Goal: Check status: Check status

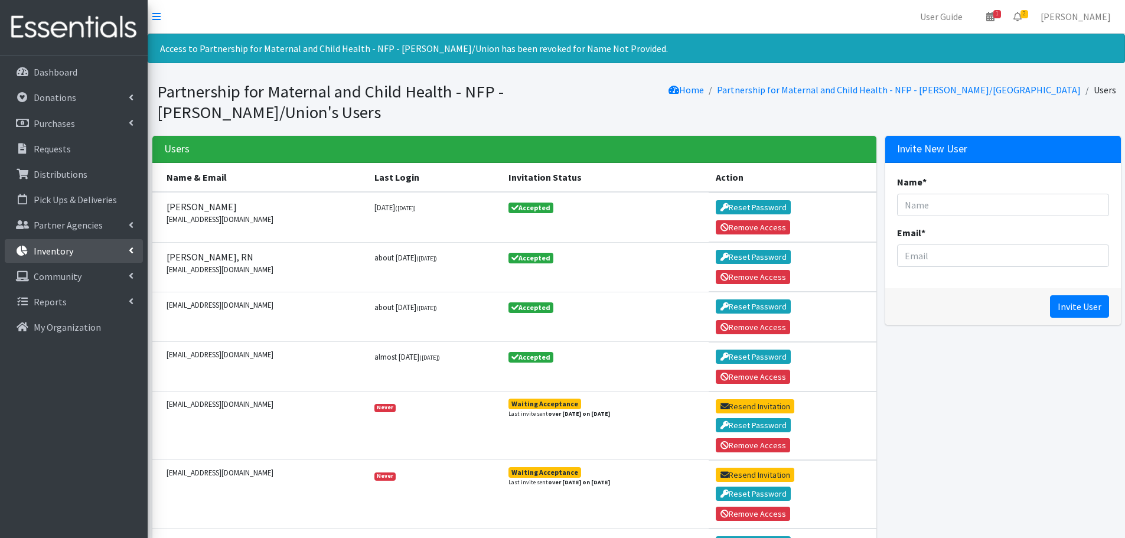
click at [61, 250] on p "Inventory" at bounding box center [54, 251] width 40 height 12
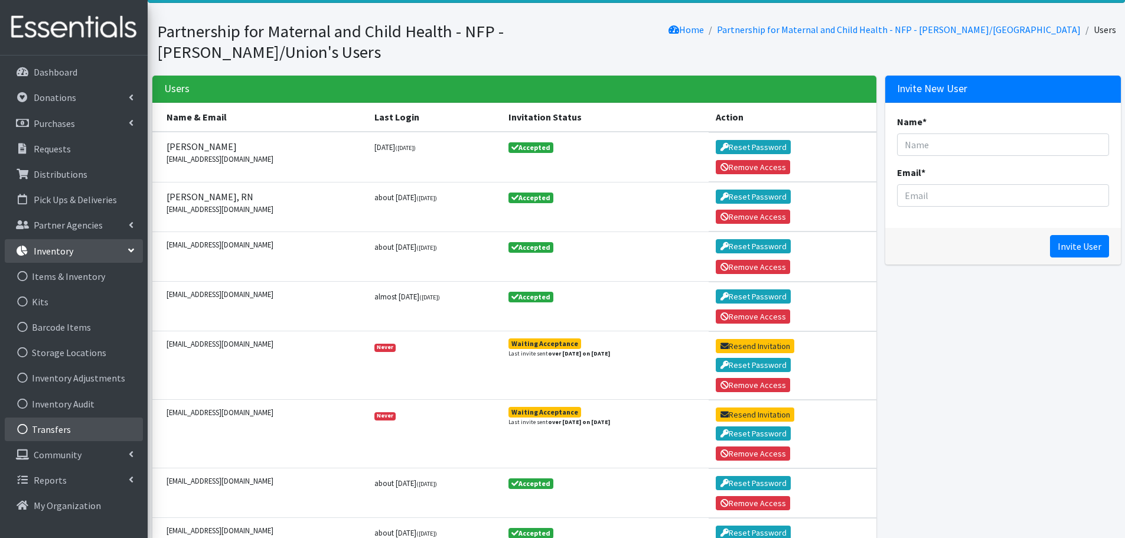
scroll to position [118, 0]
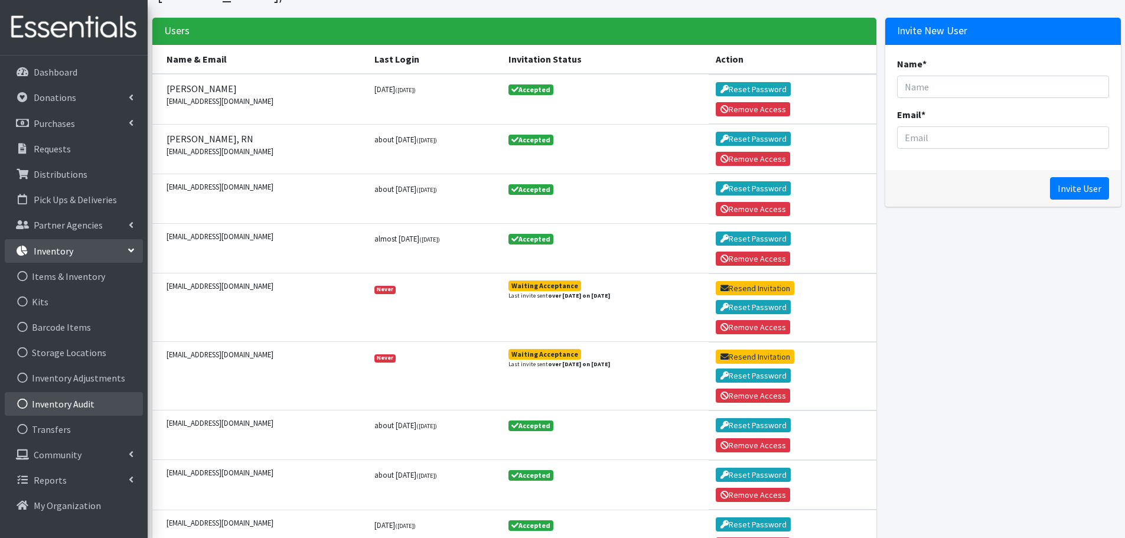
click at [54, 403] on link "Inventory Audit" at bounding box center [74, 404] width 138 height 24
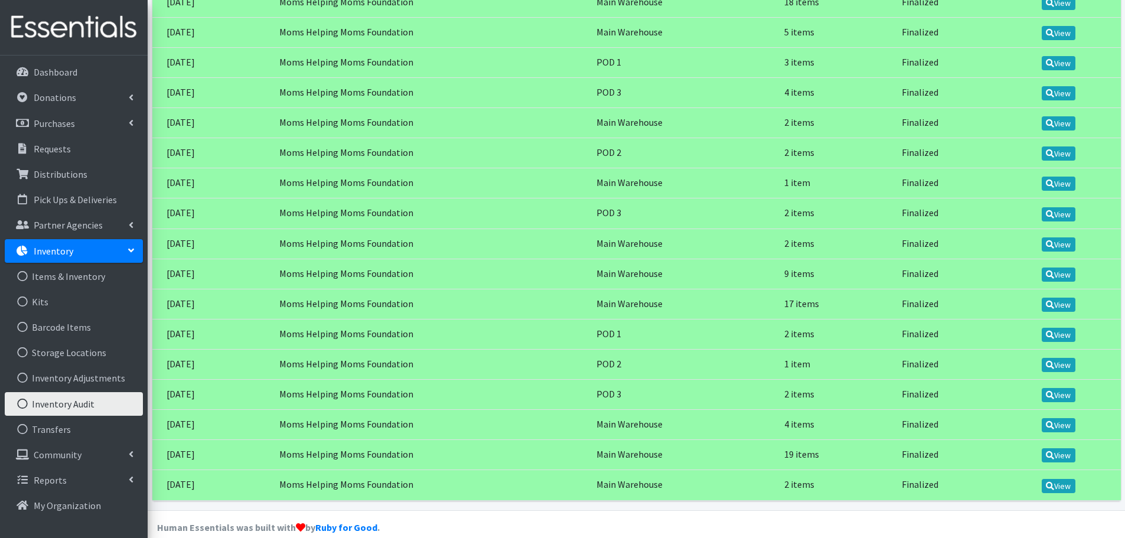
scroll to position [283, 0]
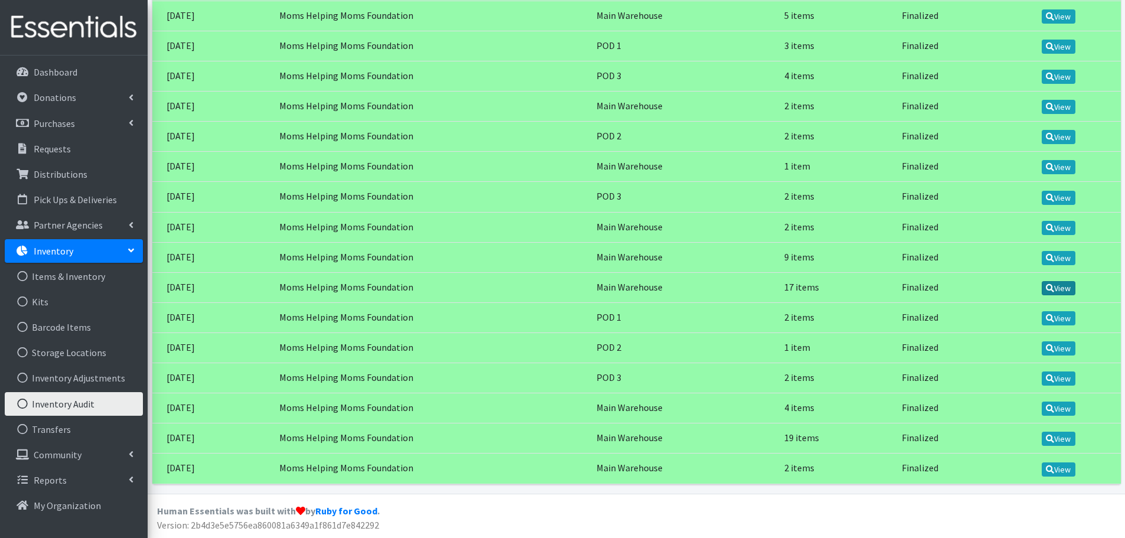
click at [1053, 286] on icon at bounding box center [1050, 288] width 8 height 8
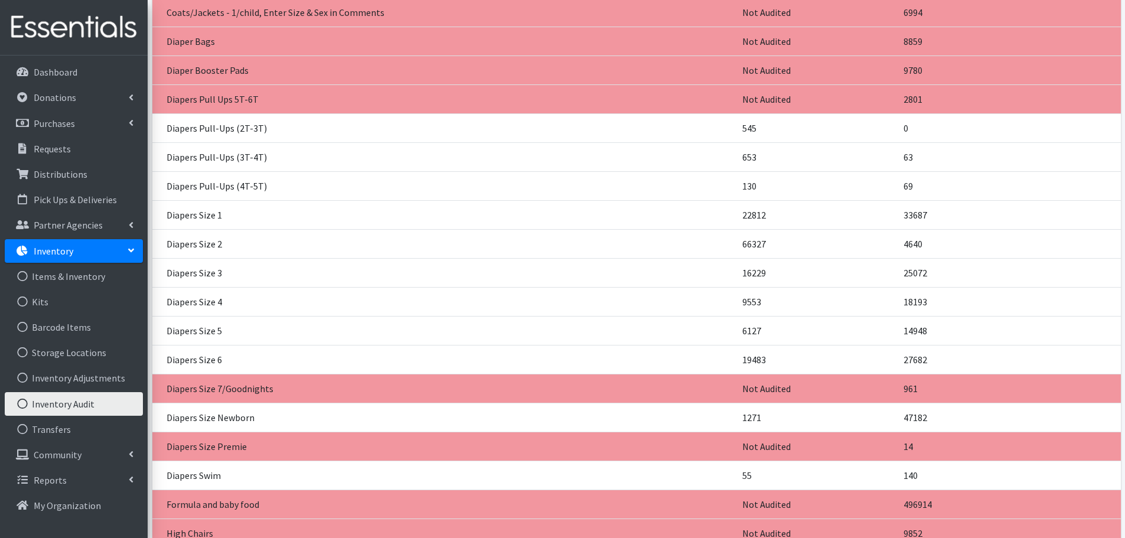
scroll to position [1772, 0]
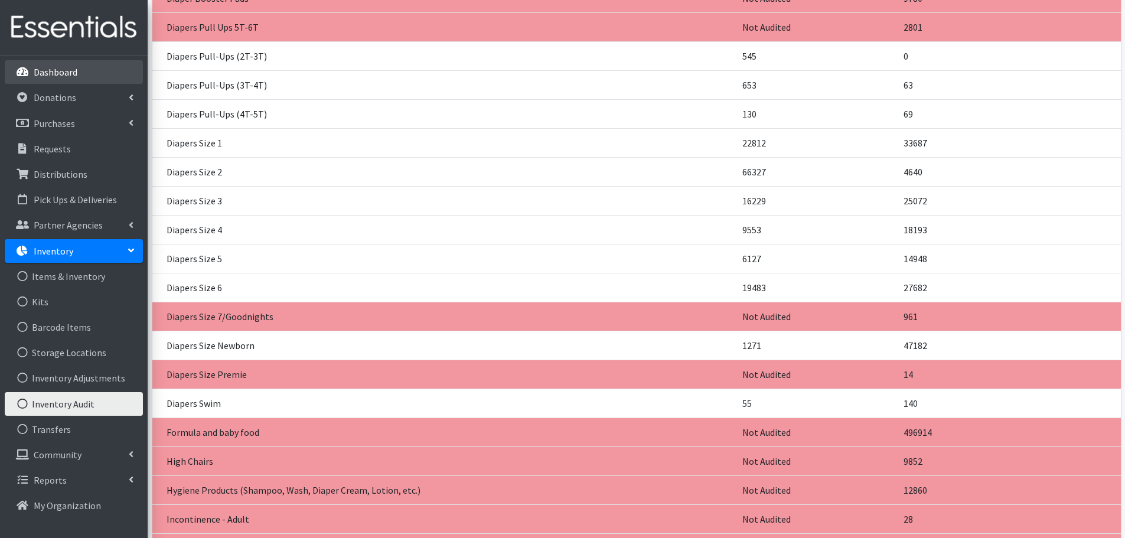
click at [51, 72] on p "Dashboard" at bounding box center [56, 72] width 44 height 12
